Goal: Register for event/course

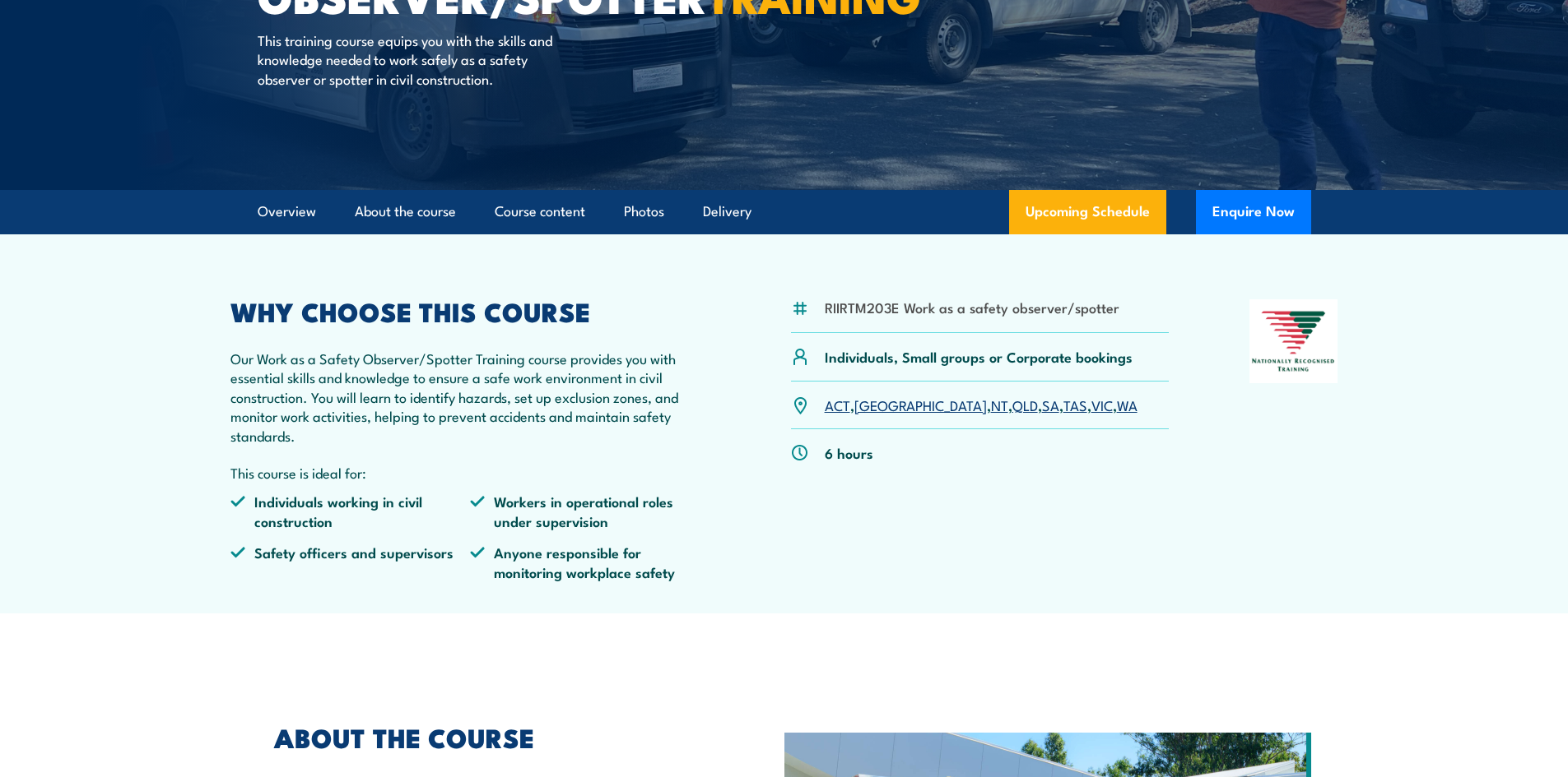
scroll to position [329, 0]
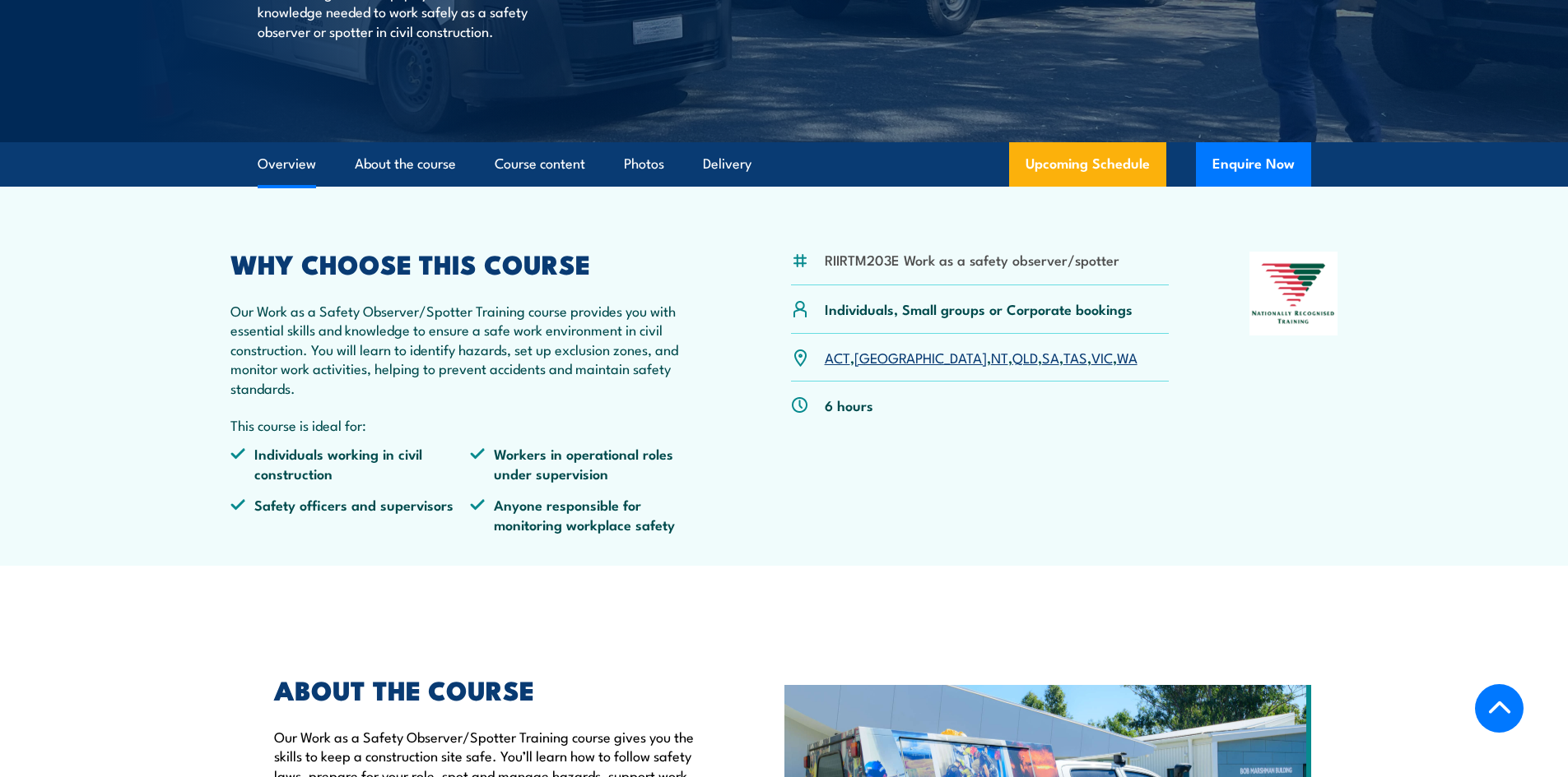
click at [859, 359] on link "[GEOGRAPHIC_DATA]" at bounding box center [920, 357] width 132 height 20
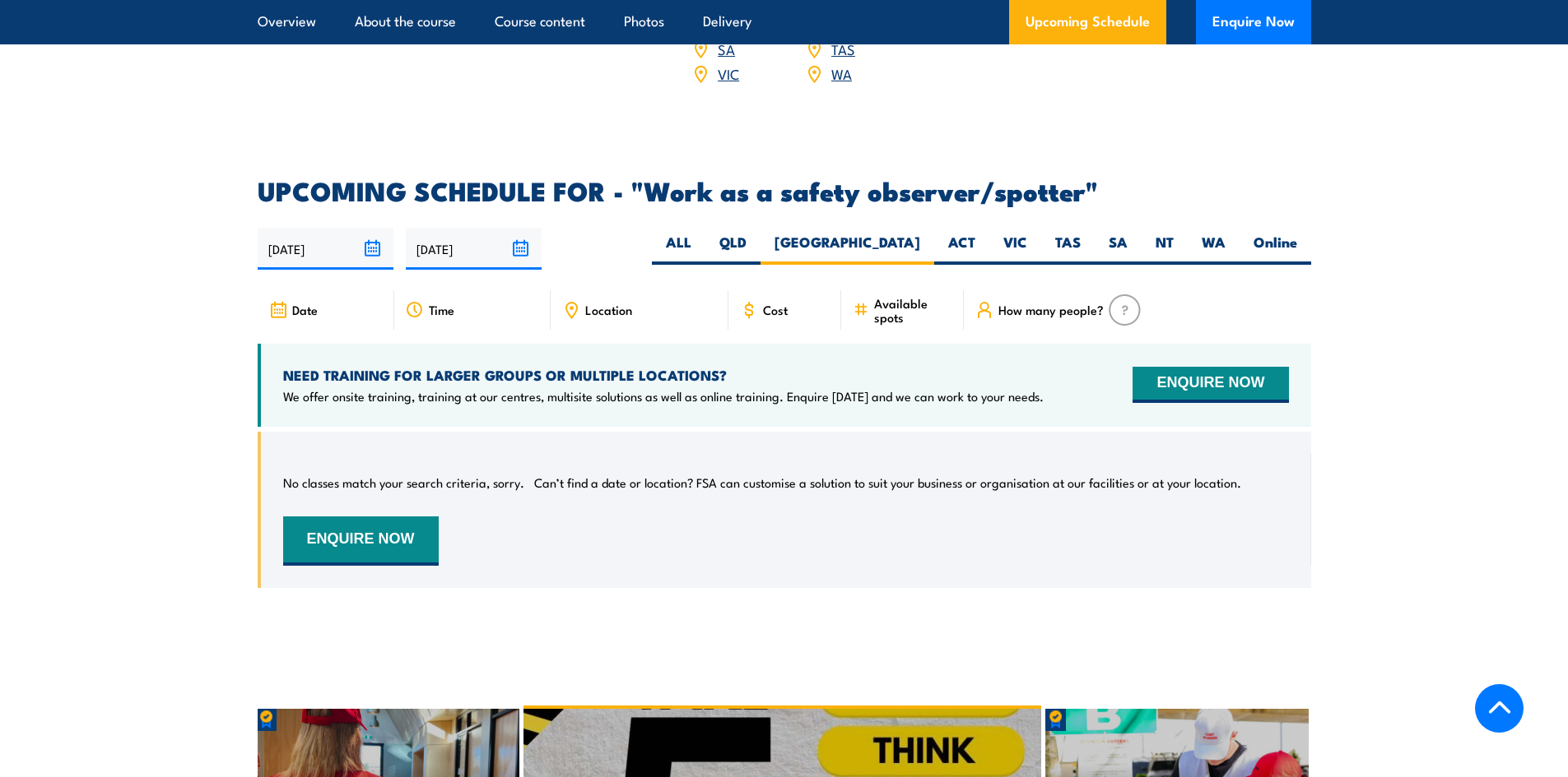
scroll to position [2356, 0]
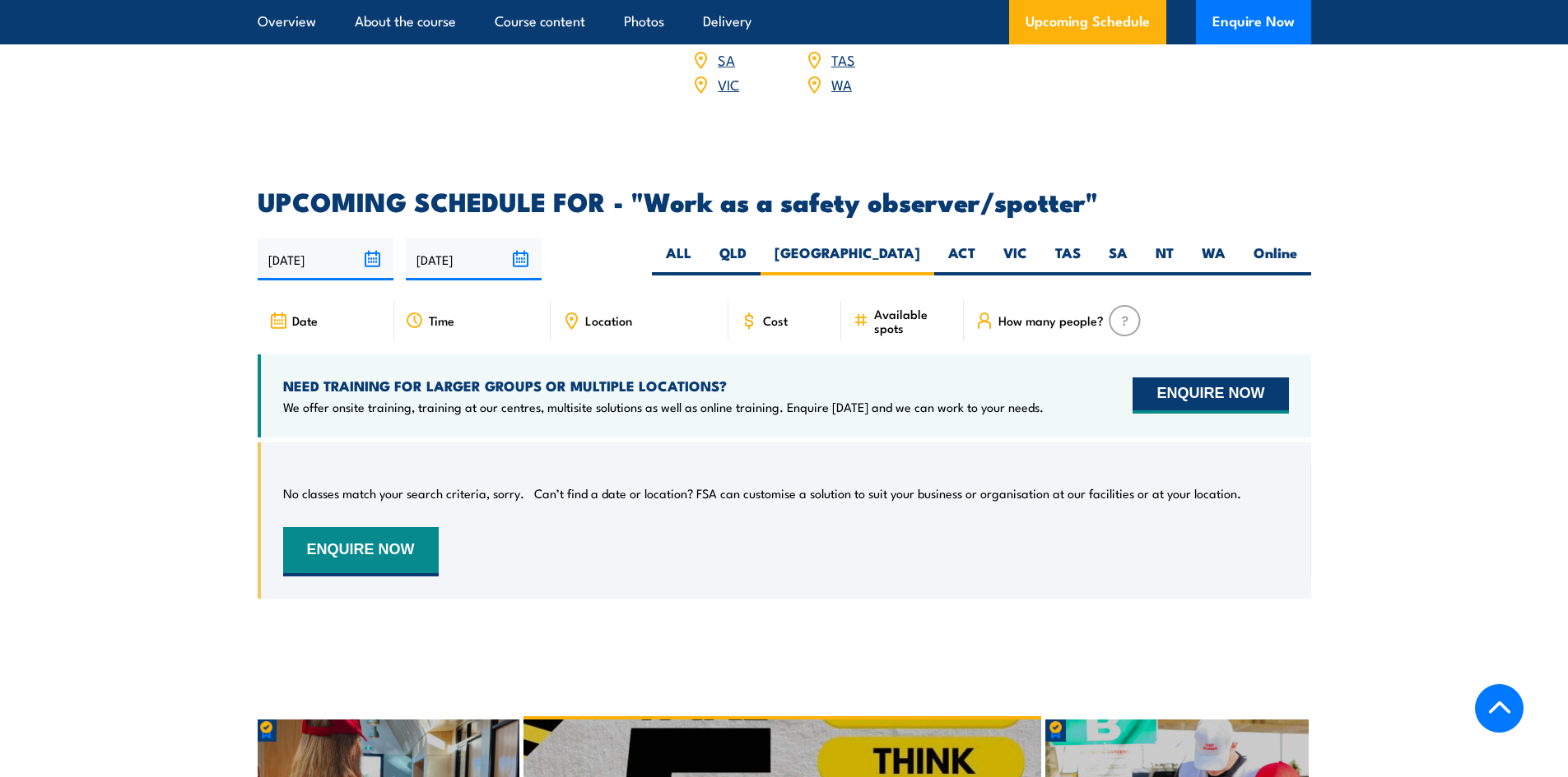
click at [1204, 377] on button "ENQUIRE NOW" at bounding box center [1210, 395] width 155 height 37
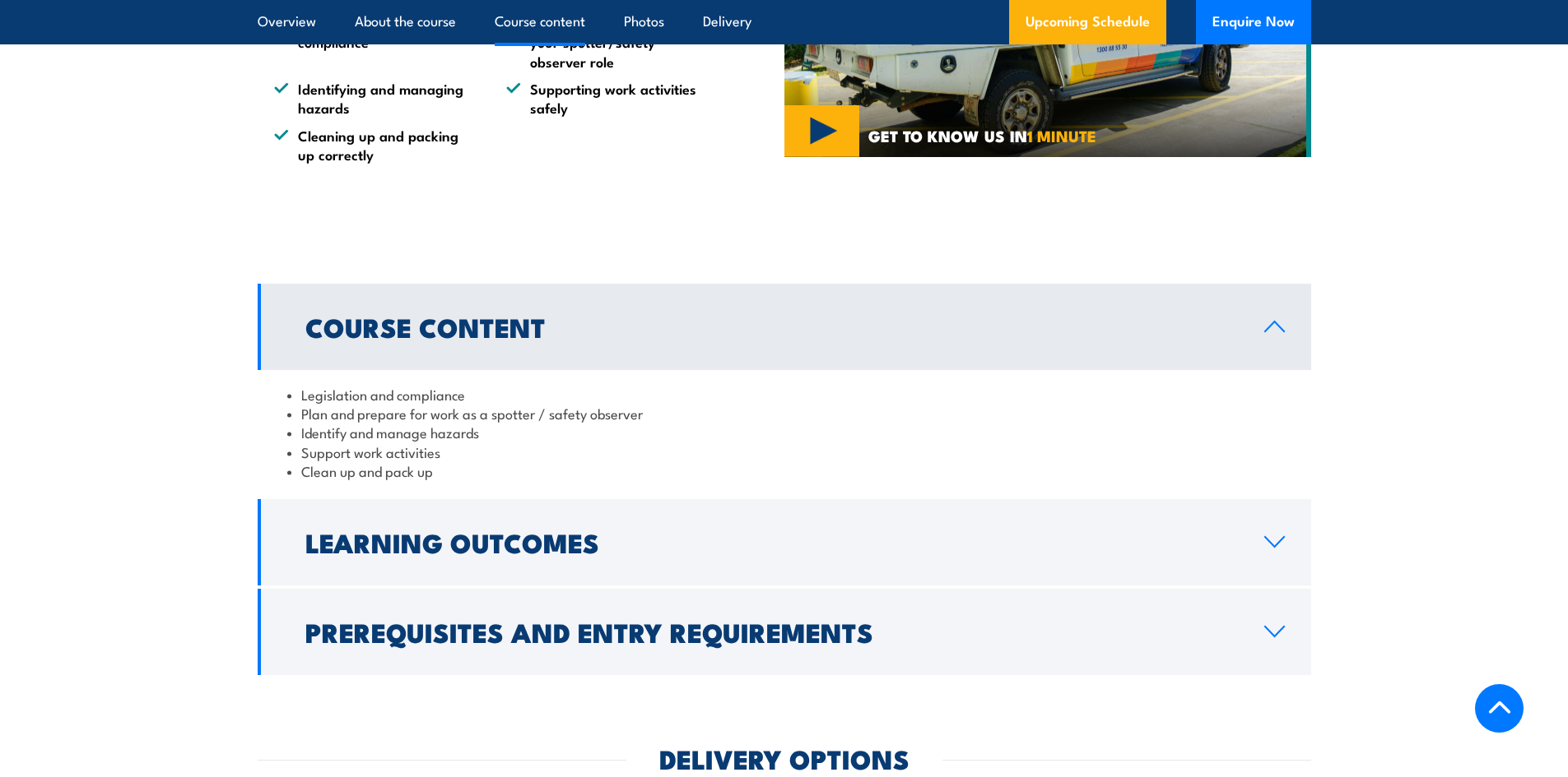
scroll to position [1316, 0]
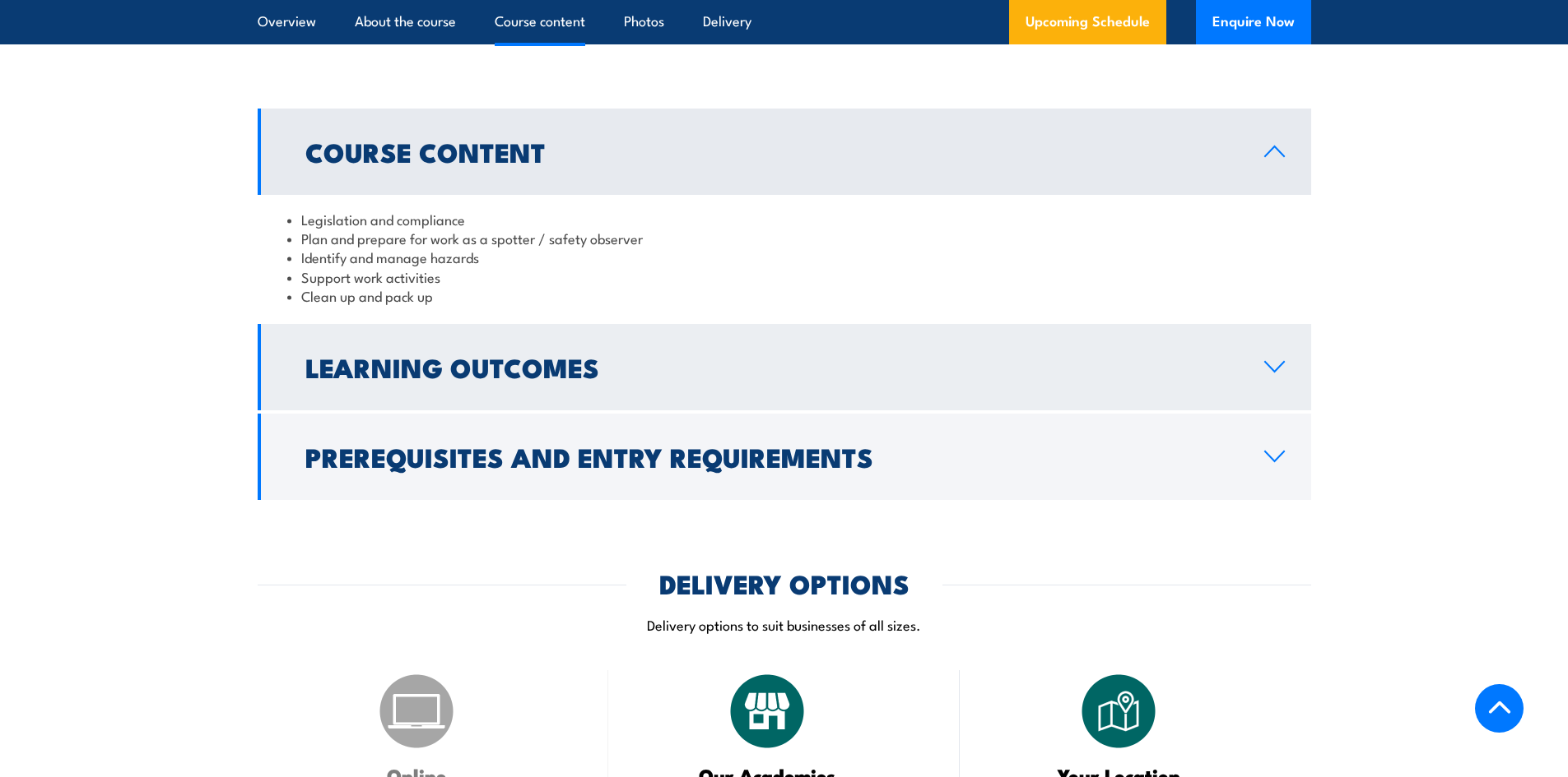
click at [682, 403] on link "Learning Outcomes" at bounding box center [784, 367] width 1054 height 86
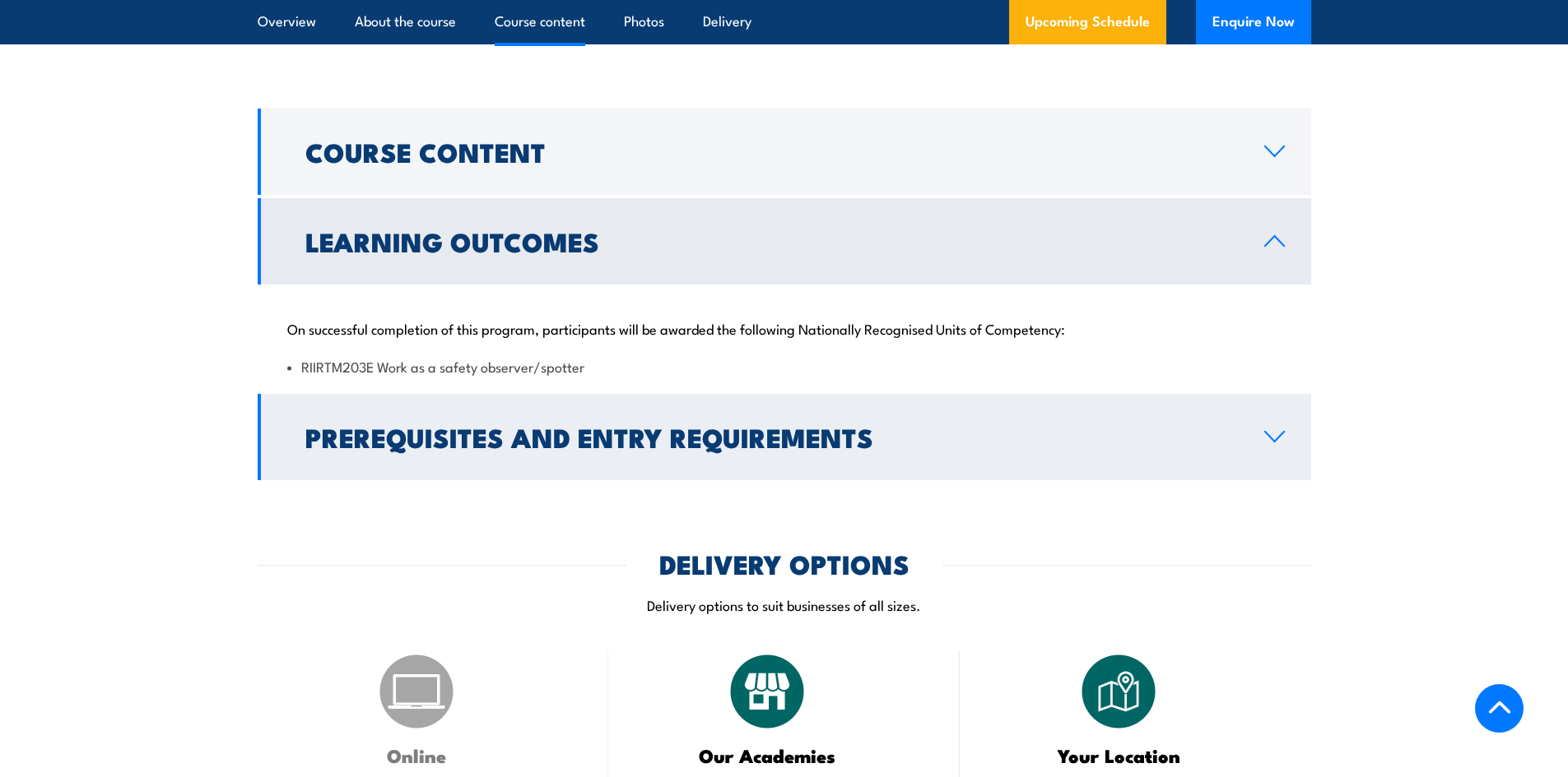
click at [571, 447] on h2 "Prerequisites and Entry Requirements" at bounding box center [772, 436] width 933 height 23
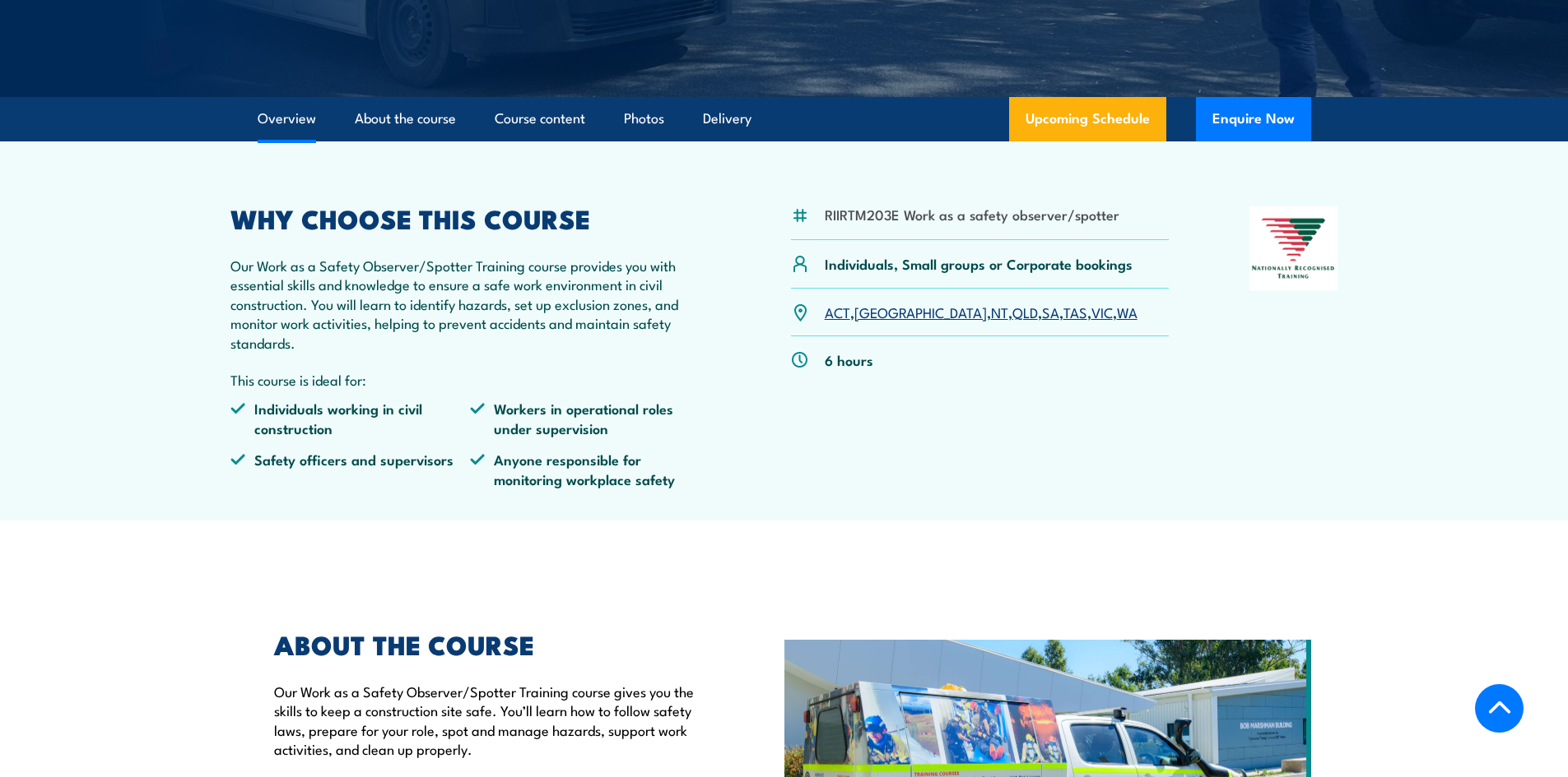
scroll to position [329, 0]
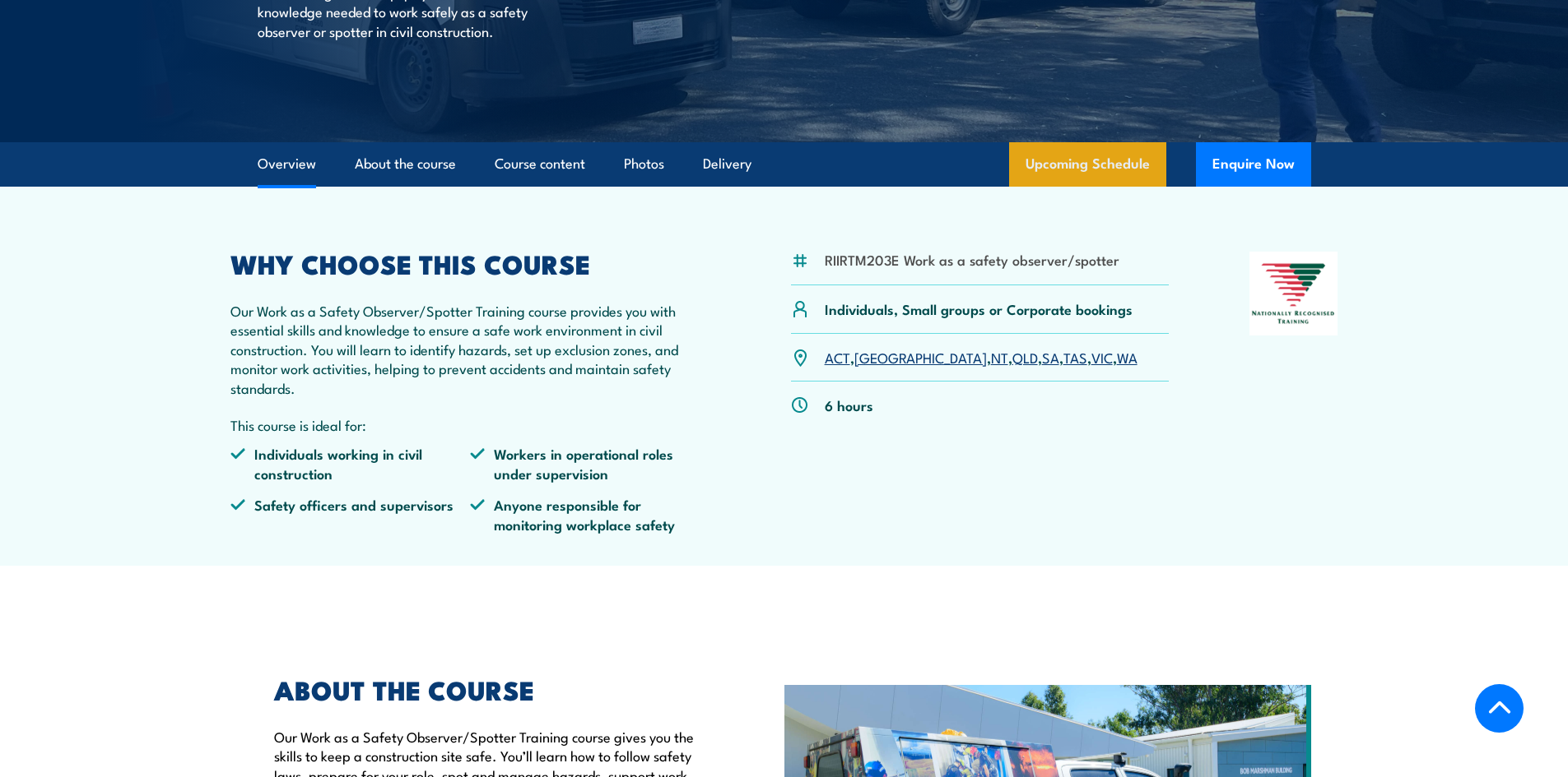
click at [1075, 169] on link "Upcoming Schedule" at bounding box center [1087, 164] width 157 height 44
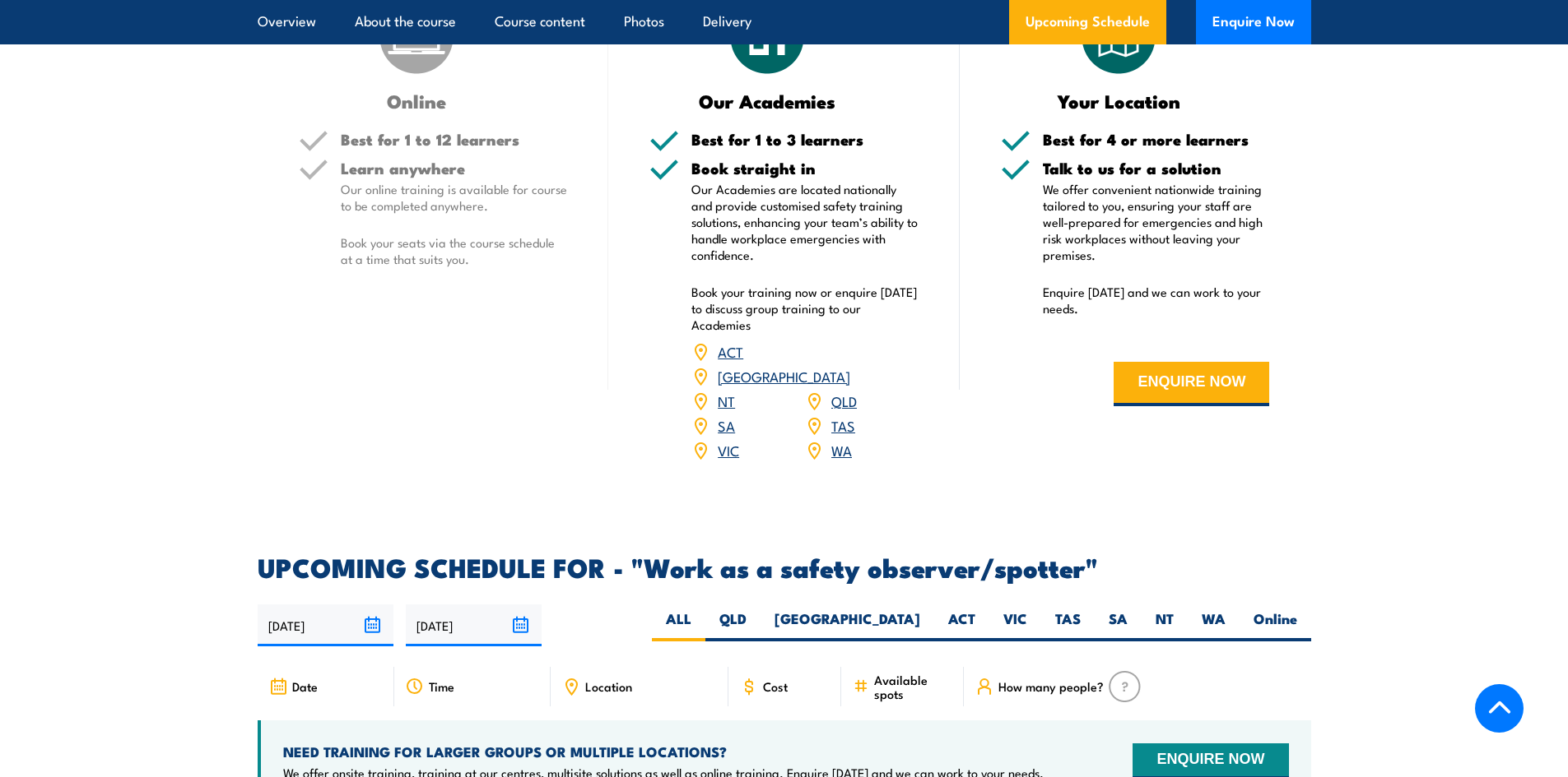
scroll to position [2616, 0]
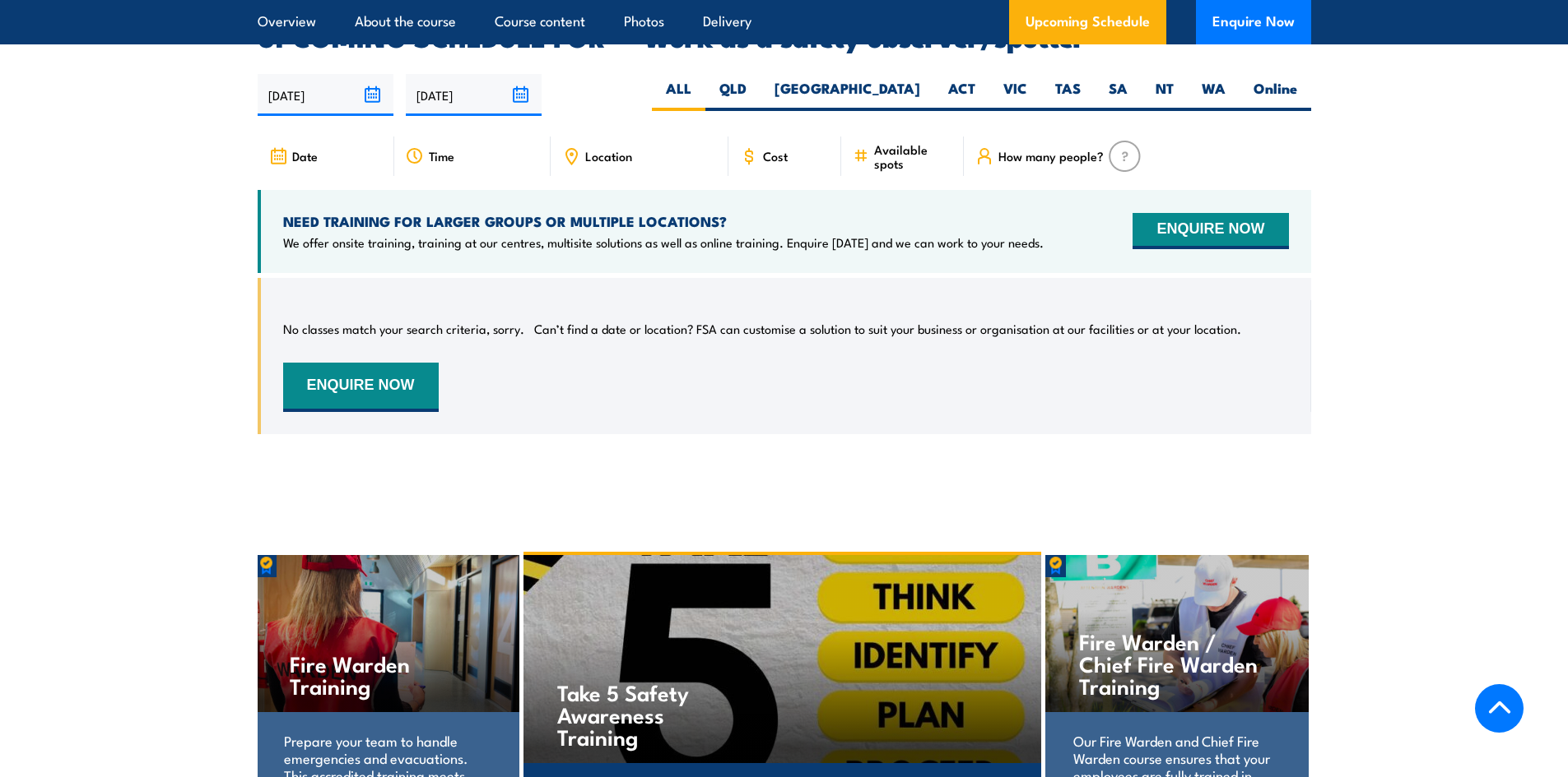
drag, startPoint x: 910, startPoint y: 71, endPoint x: 898, endPoint y: 44, distance: 29.5
click at [898, 44] on article "UPCOMING SCHEDULE FOR - "Work as a safety observer/spotter" 18/08/2025 14/02/20…" at bounding box center [784, 242] width 1054 height 434
click at [898, 38] on article "Overview About the course Course content Photos Delivery Upcoming Schedule Enqu…" at bounding box center [784, 22] width 1054 height 44
click at [898, 79] on label "[GEOGRAPHIC_DATA]" at bounding box center [847, 95] width 173 height 32
click at [920, 79] on input "[GEOGRAPHIC_DATA]" at bounding box center [925, 83] width 10 height 10
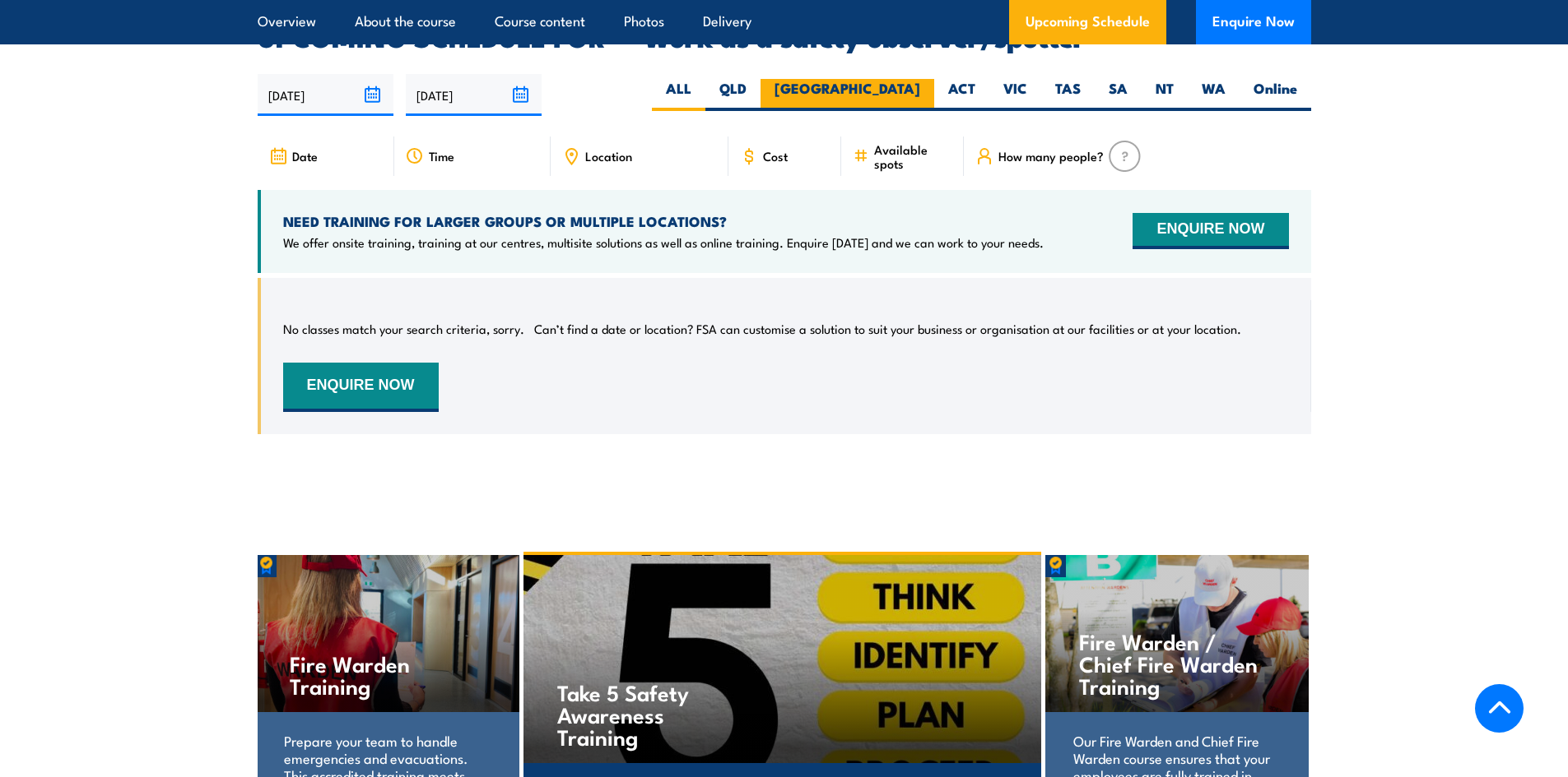
radio input "true"
click at [898, 79] on label "[GEOGRAPHIC_DATA]" at bounding box center [847, 95] width 173 height 32
click at [920, 79] on input "[GEOGRAPHIC_DATA]" at bounding box center [925, 83] width 10 height 10
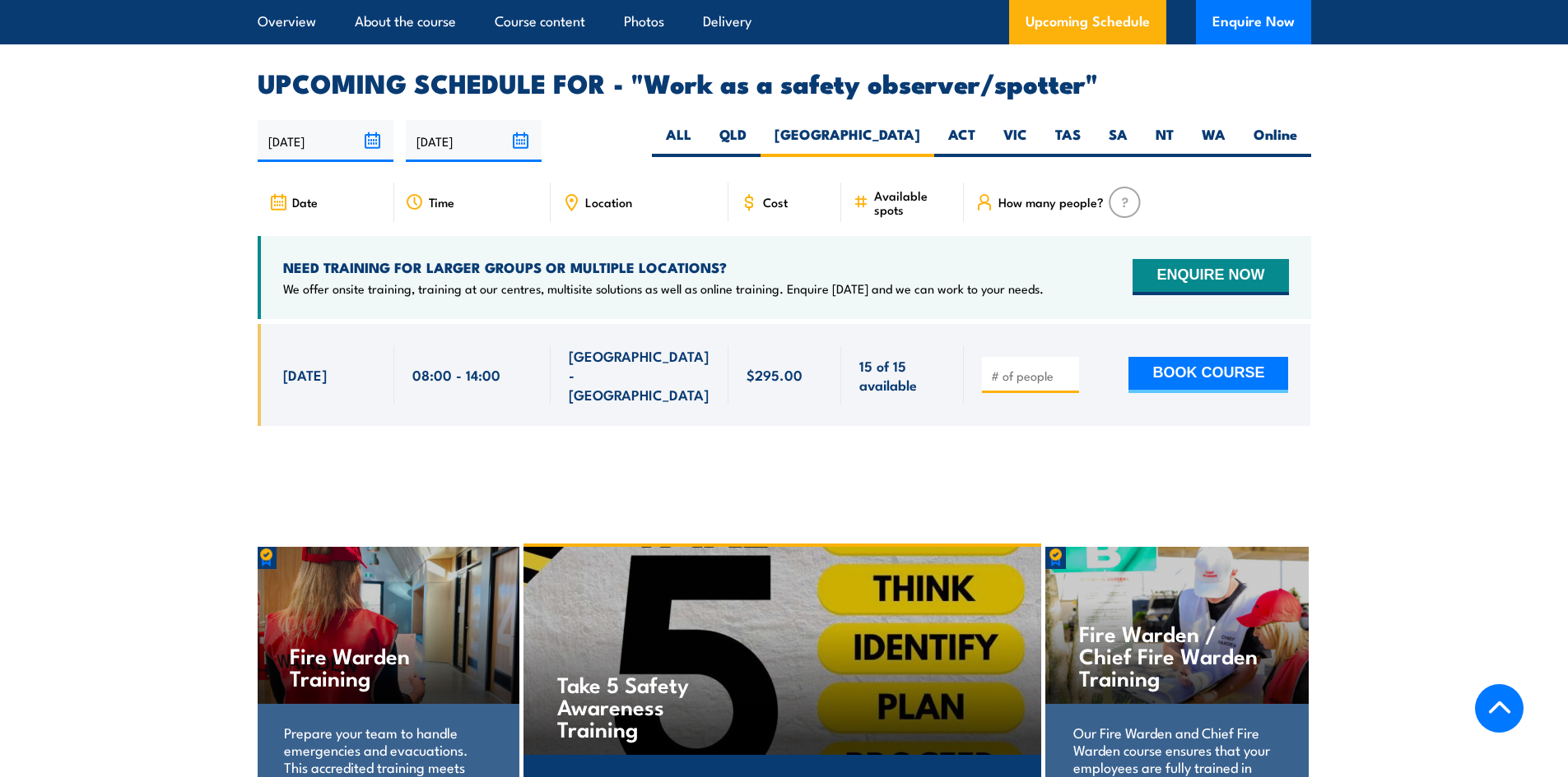
scroll to position [2439, 0]
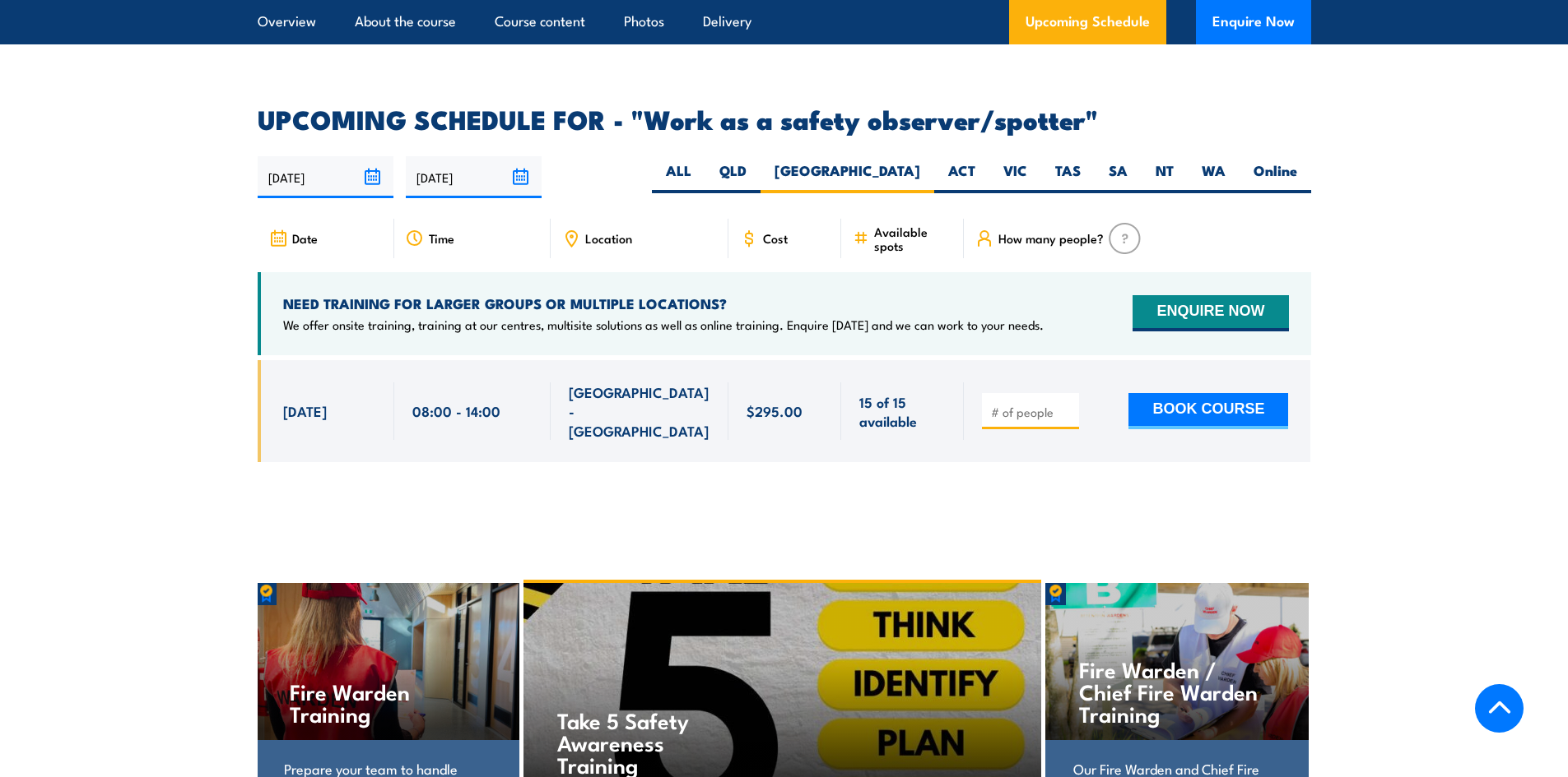
click at [675, 295] on div "NEED TRAINING FOR LARGER GROUPS OR MULTIPLE LOCATIONS? We offer onsite training…" at bounding box center [663, 314] width 761 height 38
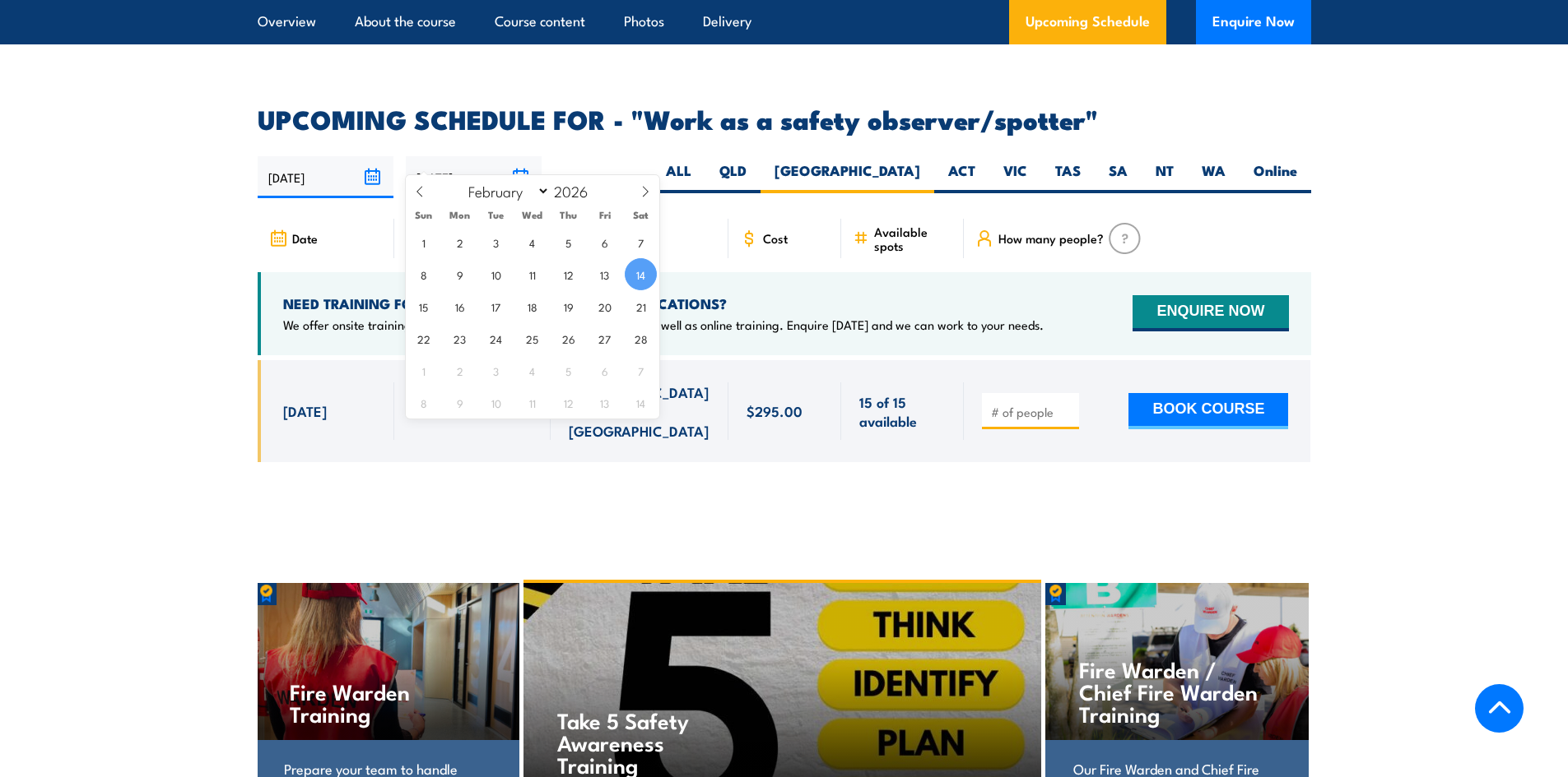
click at [527, 166] on input "[DATE]" at bounding box center [473, 177] width 136 height 42
click at [429, 194] on span at bounding box center [420, 197] width 28 height 44
select select "0"
click at [429, 194] on span at bounding box center [420, 197] width 28 height 44
type input "2025"
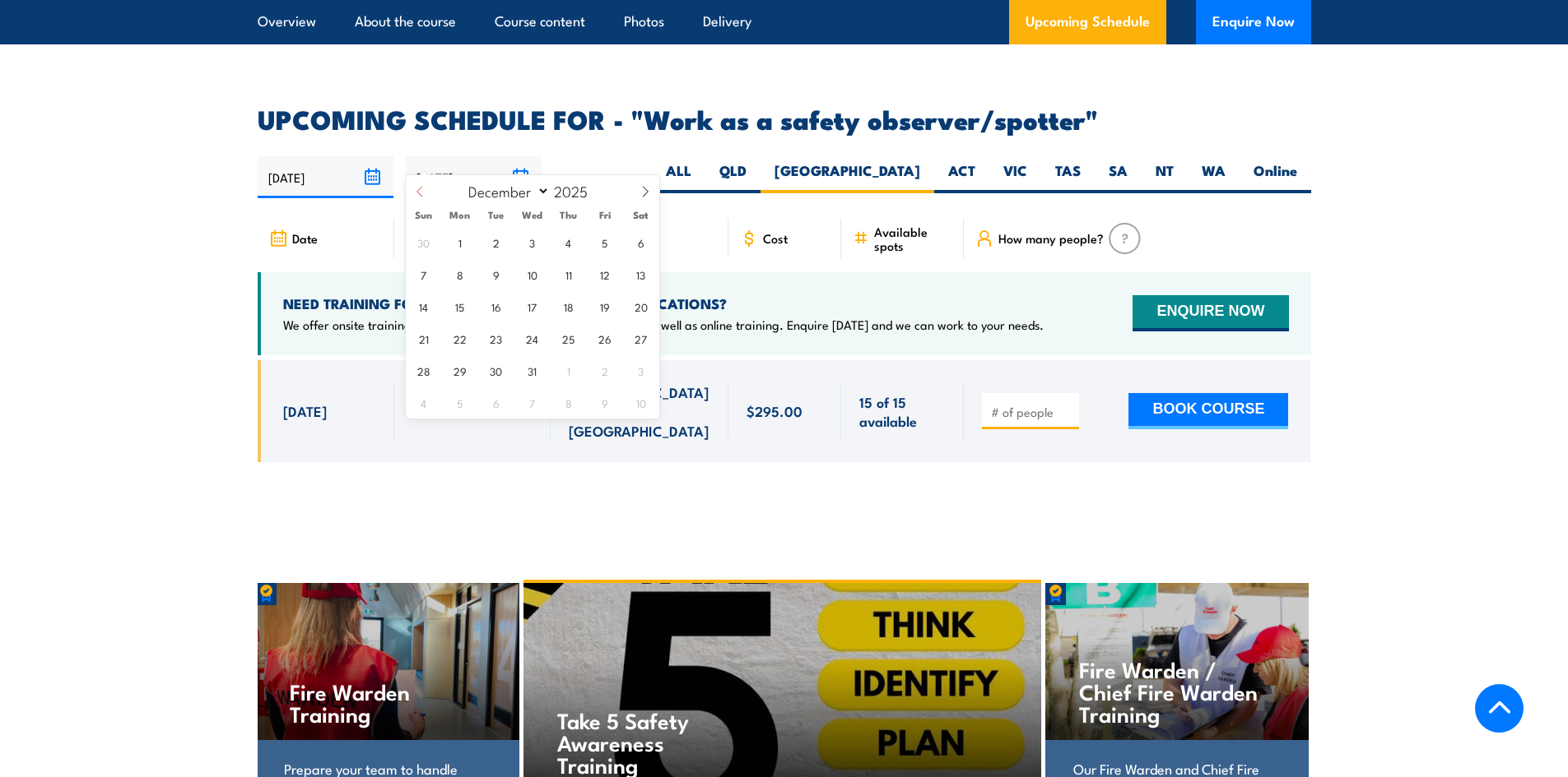
click at [429, 194] on span at bounding box center [420, 197] width 28 height 44
select select "7"
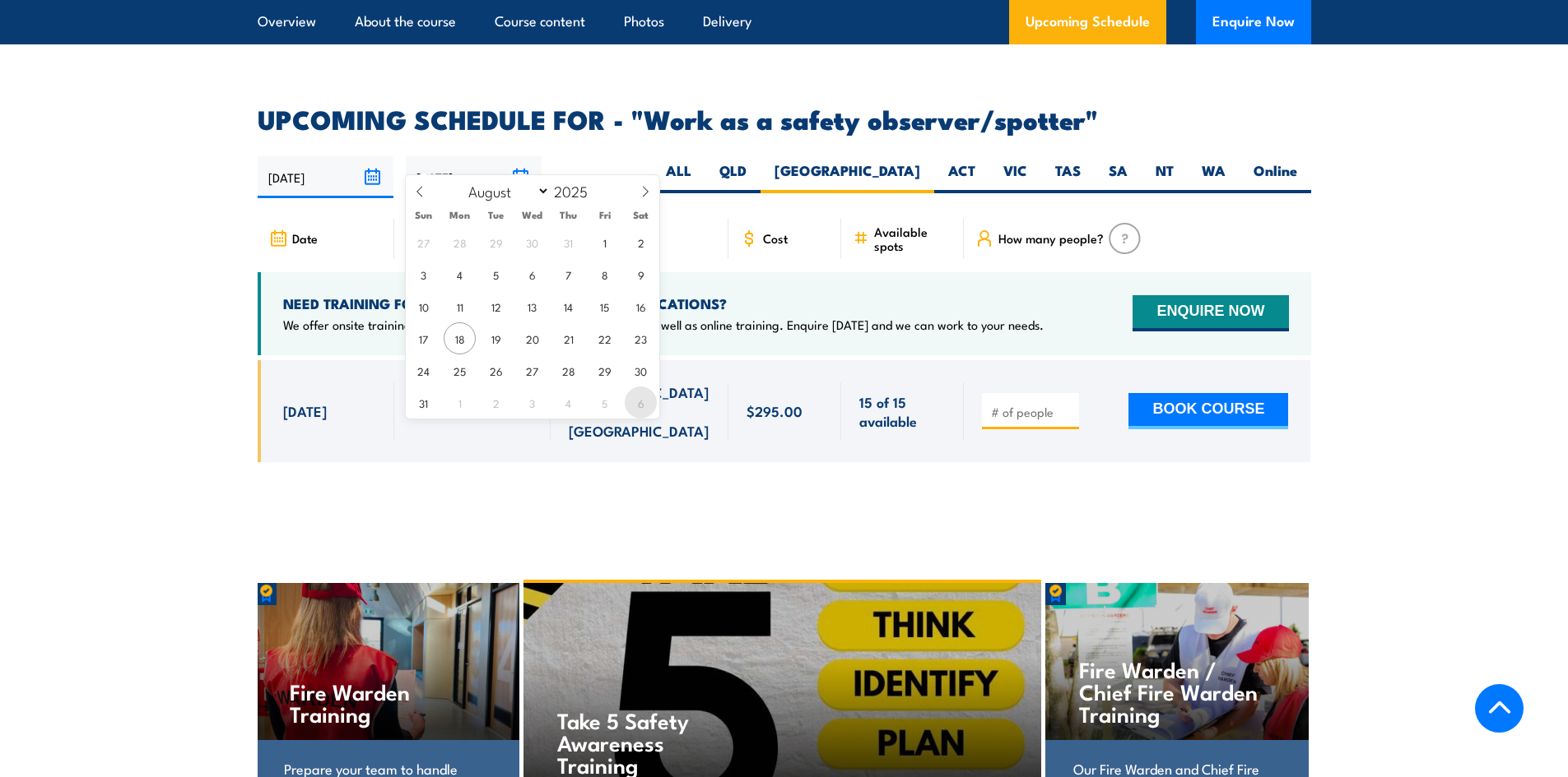
click at [633, 410] on span "6" at bounding box center [641, 403] width 32 height 32
type input "06/09/2025"
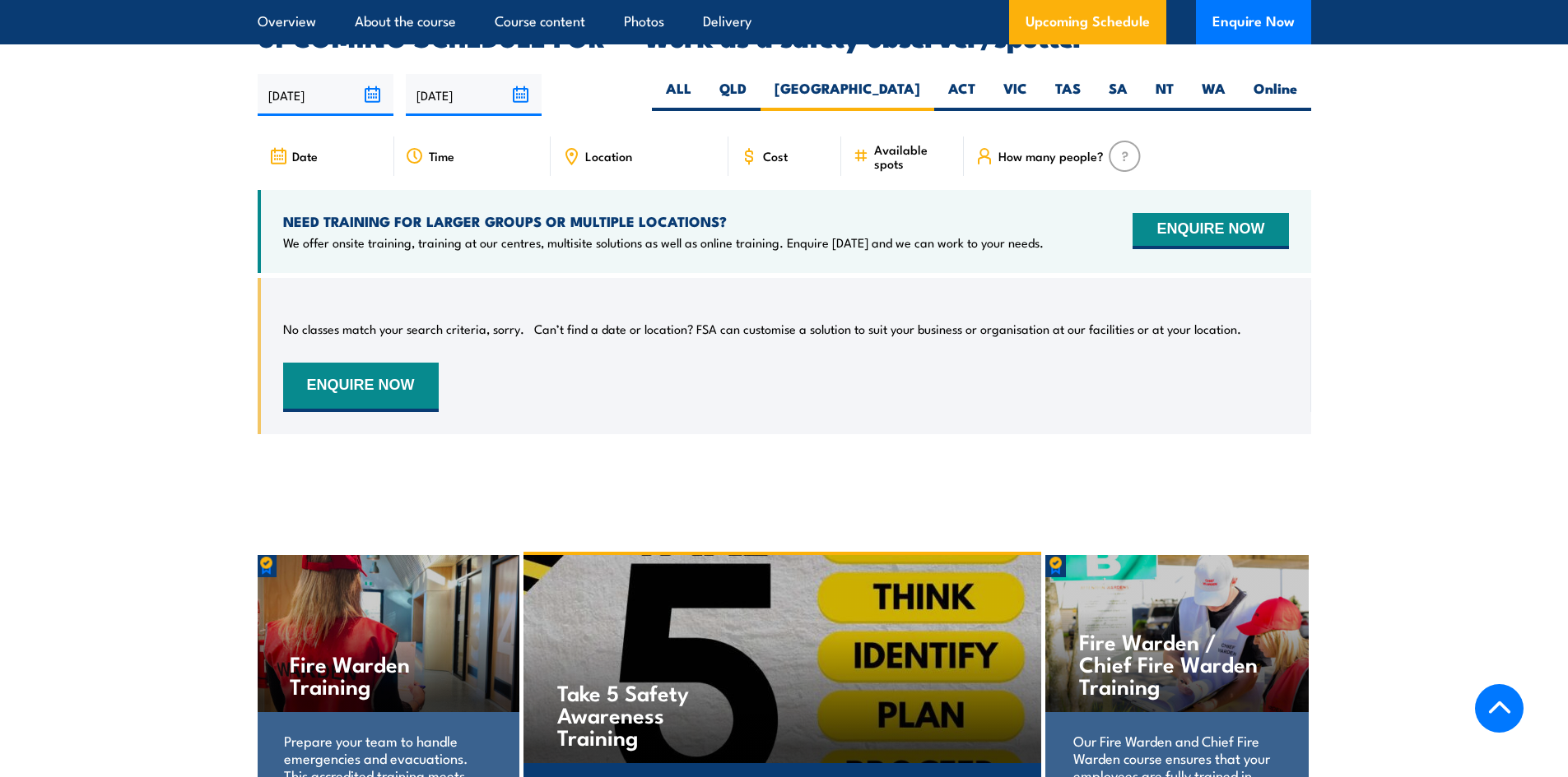
scroll to position [2110, 0]
